Goal: Task Accomplishment & Management: Complete application form

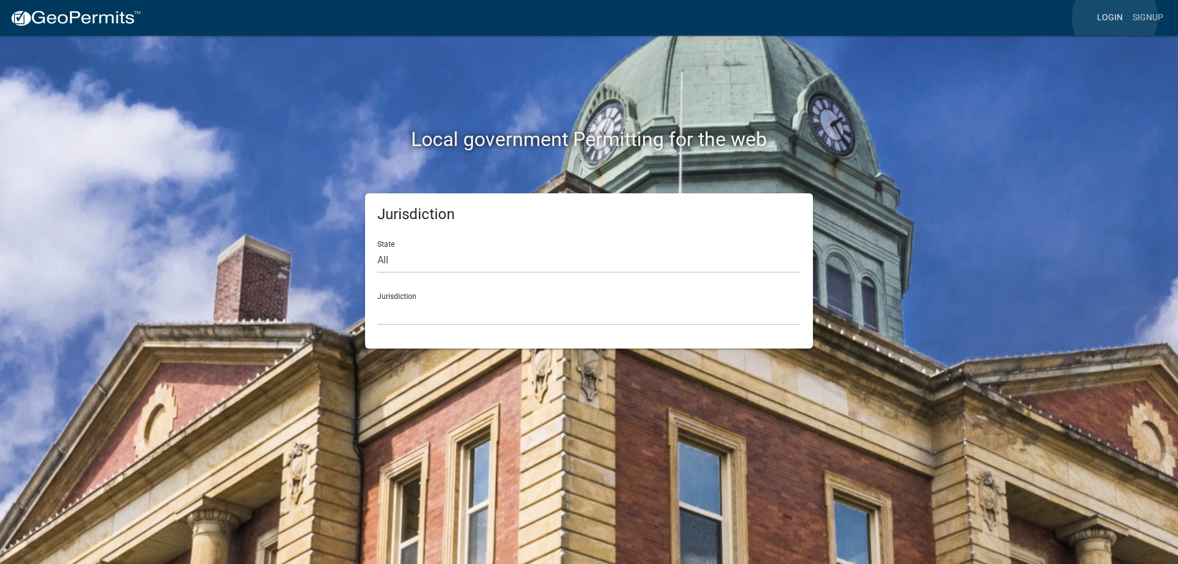
click at [1115, 18] on link "Login" at bounding box center [1110, 17] width 36 height 23
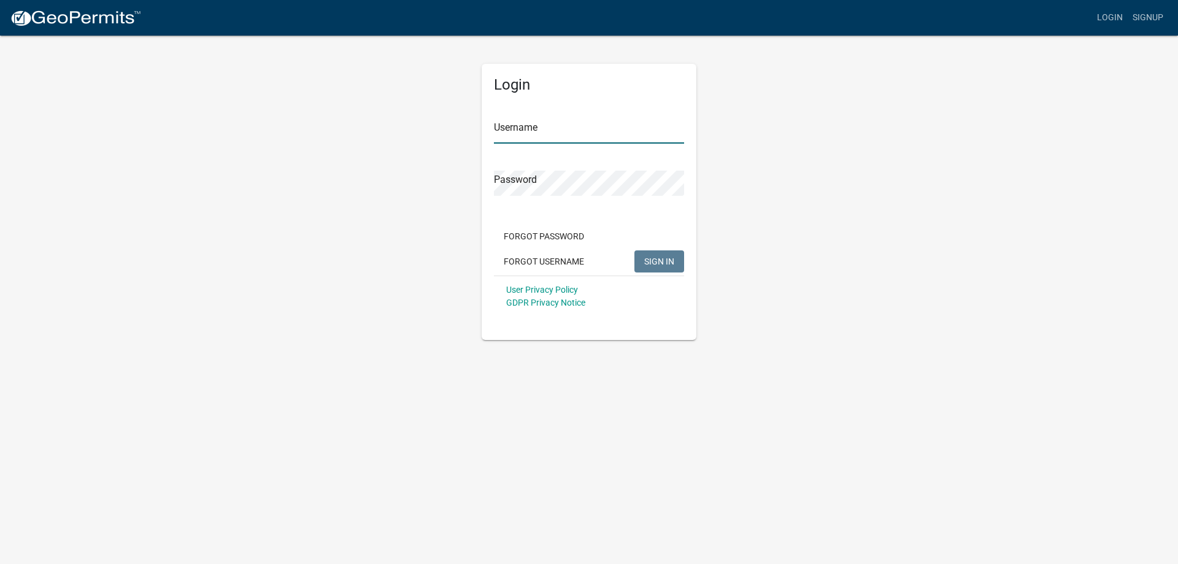
type input "[EMAIL_ADDRESS][DOMAIN_NAME]"
click at [664, 266] on span "SIGN IN" at bounding box center [659, 261] width 30 height 10
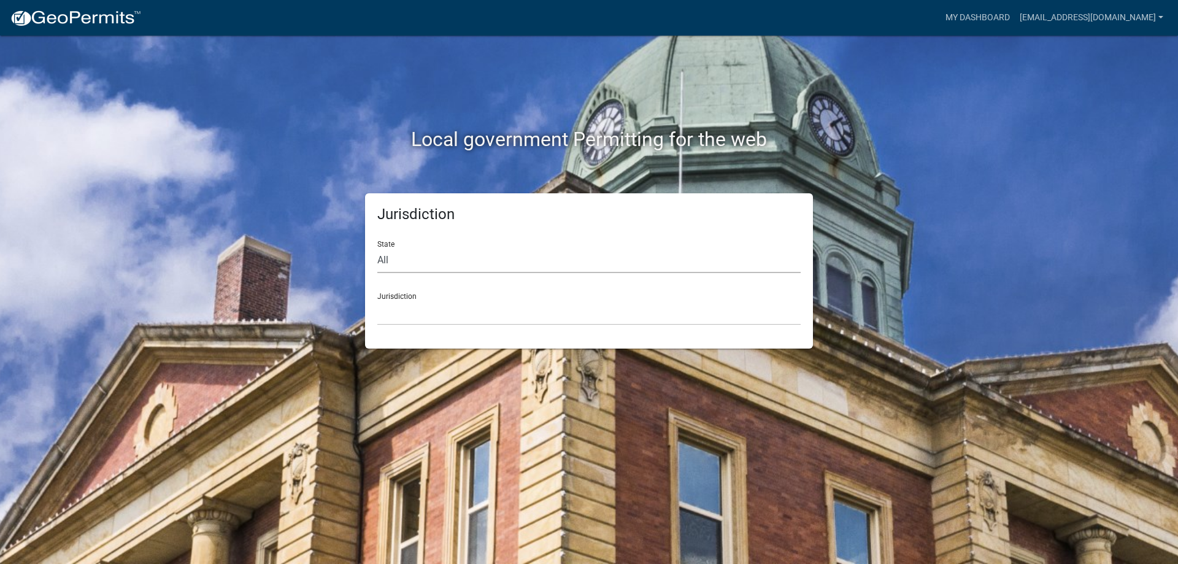
click at [431, 259] on select "All Colorado Georgia Indiana Iowa Kansas Minnesota Ohio South Carolina Wisconsin" at bounding box center [588, 260] width 423 height 25
select select "[US_STATE]"
click at [377, 248] on select "All Colorado Georgia Indiana Iowa Kansas Minnesota Ohio South Carolina Wisconsin" at bounding box center [588, 260] width 423 height 25
click at [421, 311] on select "City of Charlestown, Indiana City of Jeffersonville, Indiana City of Logansport…" at bounding box center [588, 312] width 423 height 25
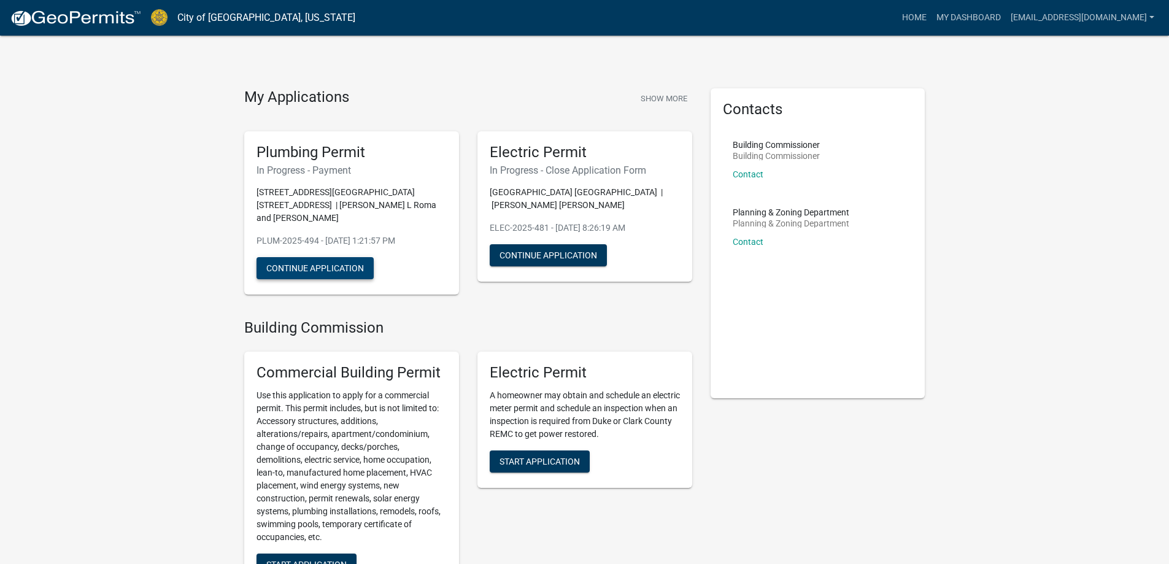
click at [319, 258] on button "Continue Application" at bounding box center [315, 268] width 117 height 22
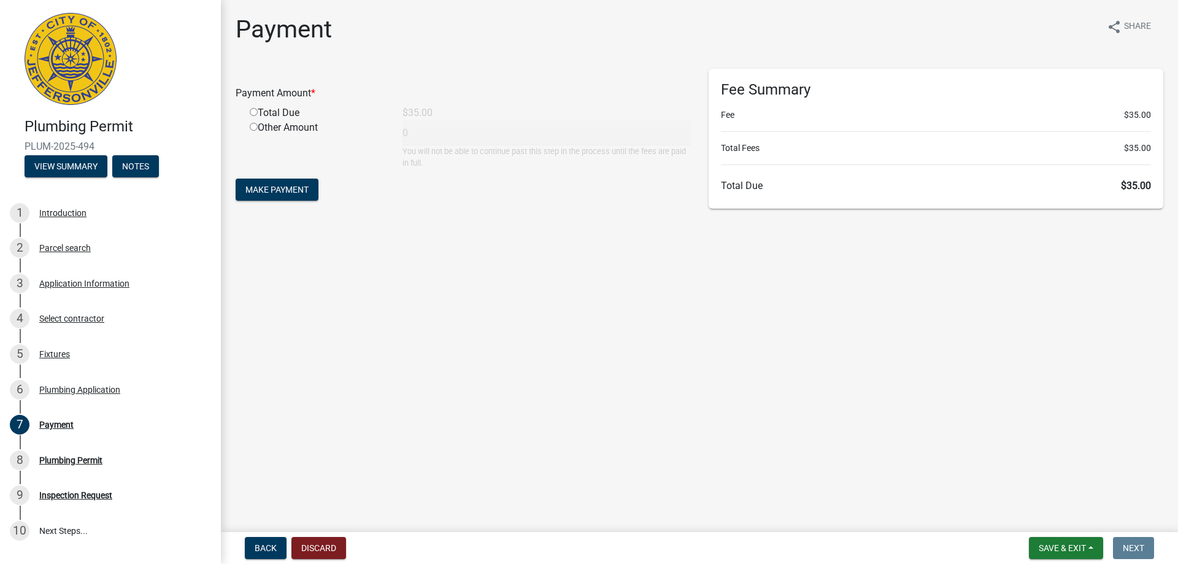
click at [250, 109] on input "radio" at bounding box center [254, 112] width 8 height 8
radio input "true"
type input "35"
click at [274, 191] on span "Make Payment" at bounding box center [277, 190] width 63 height 10
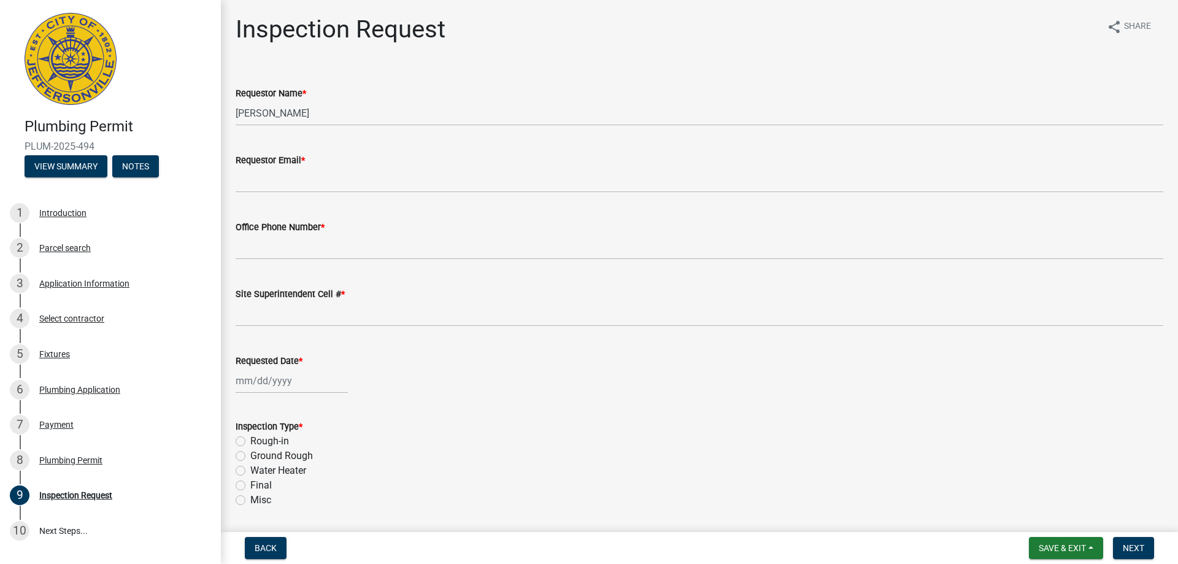
drag, startPoint x: 96, startPoint y: 147, endPoint x: 22, endPoint y: 145, distance: 73.7
click at [22, 145] on div "Plumbing Permit PLUM-2025-494 View Summary Notes" at bounding box center [110, 144] width 201 height 72
copy span "PLUM-2025-494"
click at [524, 428] on div "Inspection Type *" at bounding box center [700, 426] width 928 height 15
click at [63, 422] on div "Payment" at bounding box center [56, 424] width 34 height 9
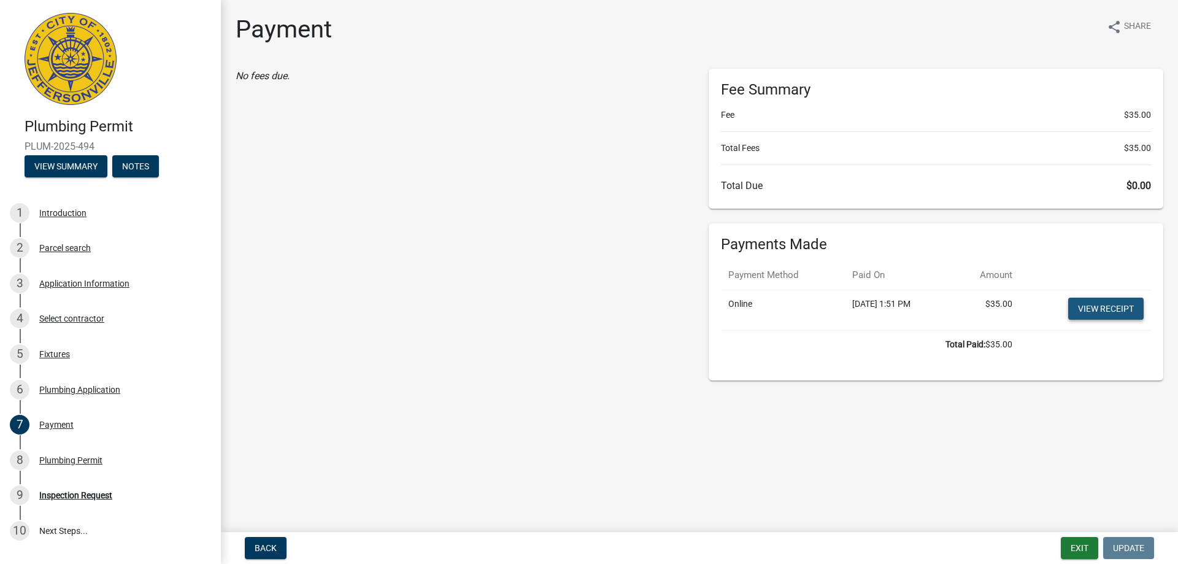
click at [1131, 312] on link "View receipt" at bounding box center [1106, 309] width 75 height 22
click at [1088, 546] on button "Exit" at bounding box center [1079, 548] width 37 height 22
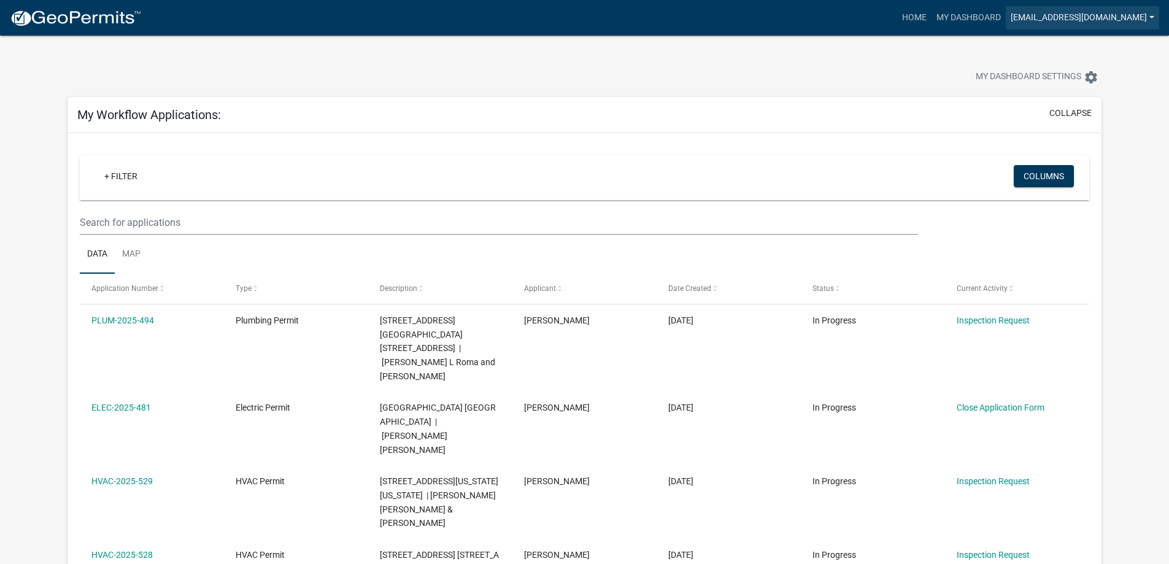
click at [1144, 18] on link "[EMAIL_ADDRESS][DOMAIN_NAME]" at bounding box center [1082, 17] width 153 height 23
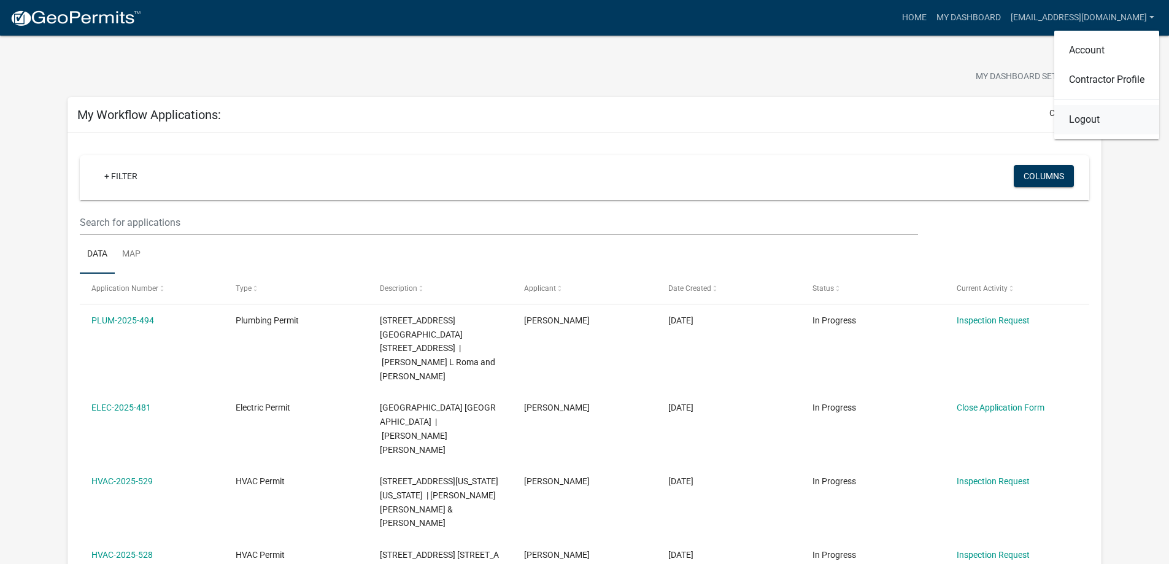
click at [1081, 121] on link "Logout" at bounding box center [1106, 119] width 105 height 29
